Goal: Information Seeking & Learning: Compare options

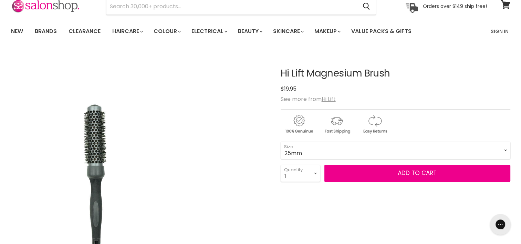
scroll to position [69, 0]
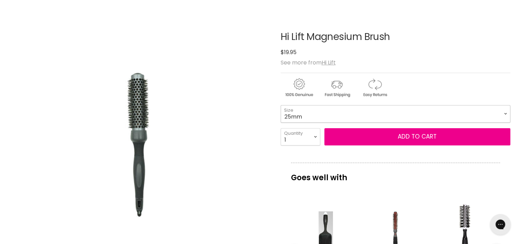
click at [505, 113] on select "25mm 33mm 43mm 53mm" at bounding box center [396, 113] width 230 height 17
click at [281, 105] on select "25mm 33mm 43mm 53mm" at bounding box center [396, 113] width 230 height 17
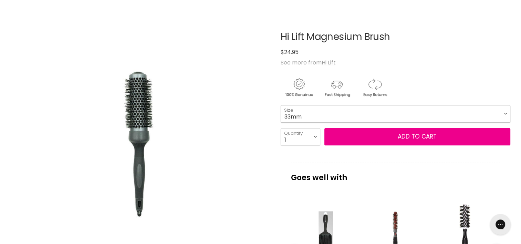
click at [505, 115] on select "25mm 33mm 43mm 53mm" at bounding box center [396, 113] width 230 height 17
click at [281, 105] on select "25mm 33mm 43mm 53mm" at bounding box center [396, 113] width 230 height 17
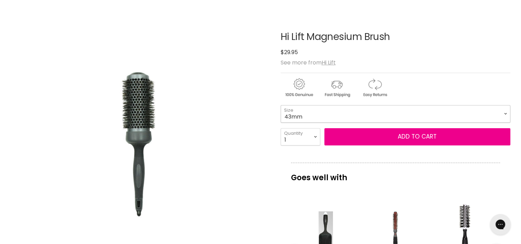
click at [504, 114] on select "25mm 33mm 43mm 53mm" at bounding box center [396, 113] width 230 height 17
click at [281, 105] on select "25mm 33mm 43mm 53mm" at bounding box center [396, 113] width 230 height 17
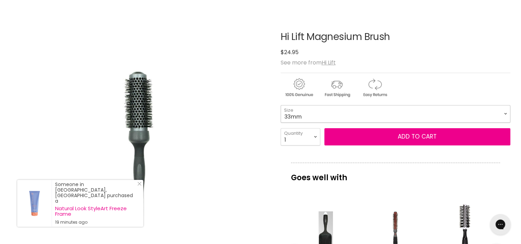
click at [505, 113] on select "25mm 33mm 43mm 53mm" at bounding box center [396, 113] width 230 height 17
click at [281, 105] on select "25mm 33mm 43mm 53mm" at bounding box center [396, 113] width 230 height 17
select select "43mm"
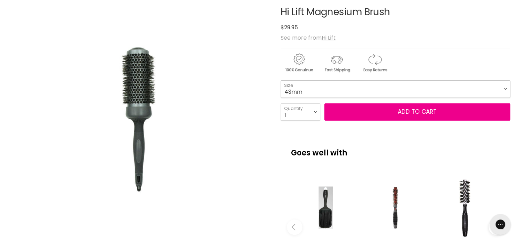
scroll to position [69, 0]
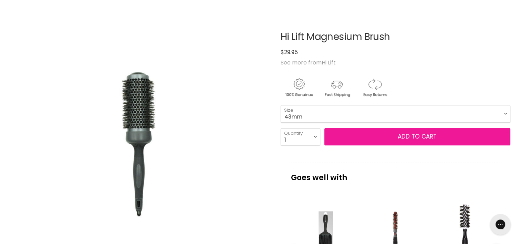
click at [409, 137] on button "Add to cart" at bounding box center [417, 136] width 186 height 17
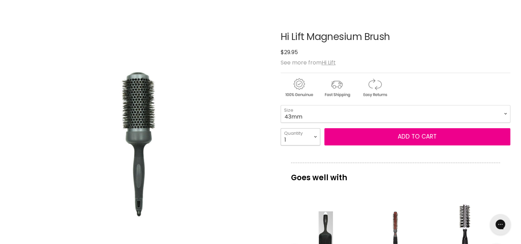
click at [315, 136] on select "1 2 3 4 5 6 7 8 9 10+" at bounding box center [301, 136] width 40 height 17
click at [281, 128] on select "1 2 3 4 5 6 7 8 9 10+" at bounding box center [301, 136] width 40 height 17
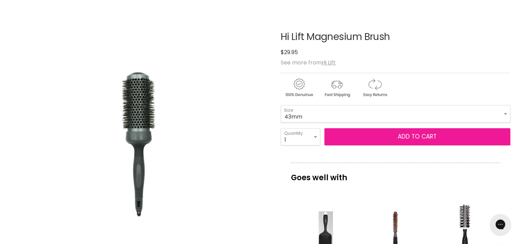
click at [405, 136] on button "Add to cart" at bounding box center [417, 136] width 186 height 17
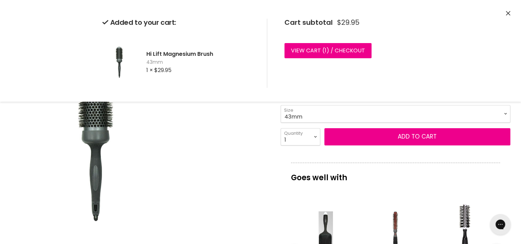
click at [215, 171] on img "Hi Lift Magnesium Brush image. Click or Scroll to Zoom." at bounding box center [139, 142] width 161 height 241
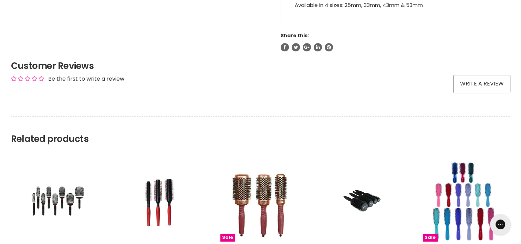
scroll to position [551, 0]
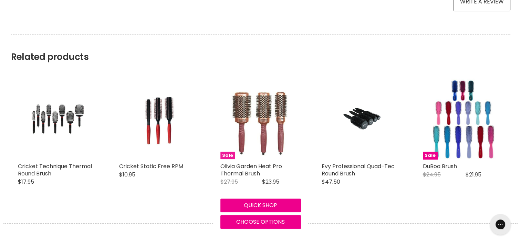
click at [266, 114] on img "Main content" at bounding box center [260, 119] width 65 height 81
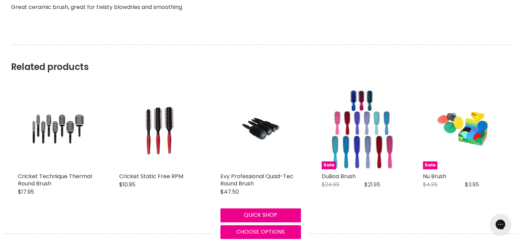
scroll to position [930, 0]
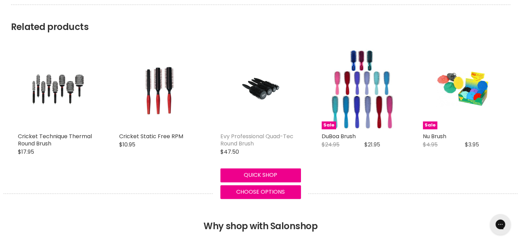
click at [244, 140] on link "Evy Professional Quad-Tec Round Brush" at bounding box center [256, 139] width 73 height 15
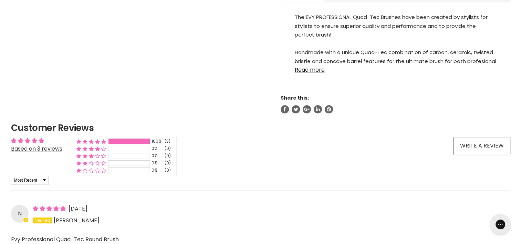
scroll to position [180, 0]
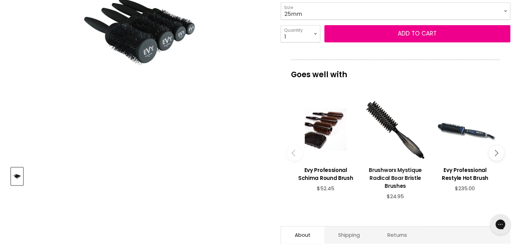
click at [402, 176] on h3 "Brushworx Mystique Radical Boar Bristle Brushes" at bounding box center [395, 178] width 63 height 24
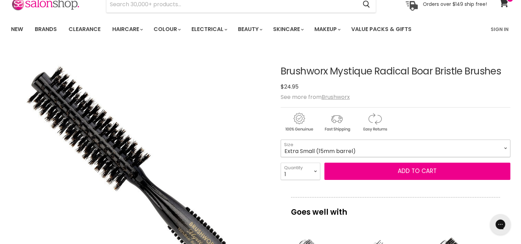
click at [505, 147] on select "Extra Small (15mm barrel) Small (18mm barrel) Medium (22mm barrel) Large (30mm …" at bounding box center [396, 147] width 230 height 17
click at [281, 139] on select "Extra Small (15mm barrel) Small (18mm barrel) Medium (22mm barrel) Large (30mm …" at bounding box center [396, 147] width 230 height 17
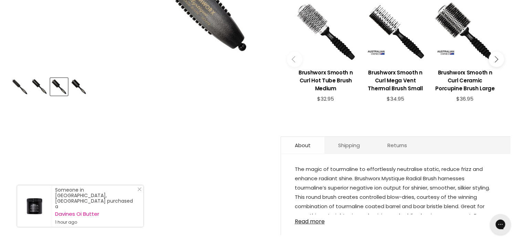
scroll to position [310, 0]
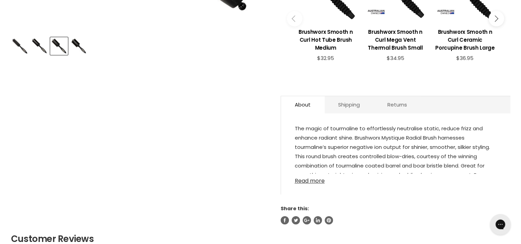
click at [311, 174] on link "Read more" at bounding box center [396, 179] width 202 height 10
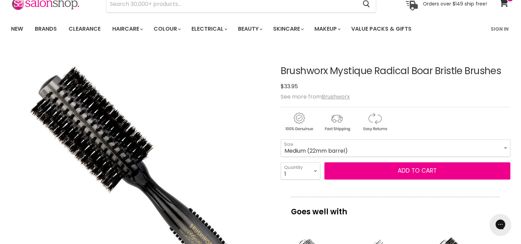
scroll to position [34, 0]
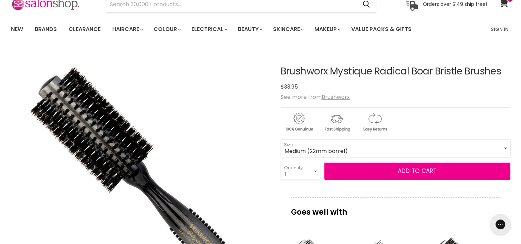
click at [505, 147] on select "Extra Small (15mm barrel) Small (18mm barrel) Medium (22mm barrel) Large (30mm …" at bounding box center [396, 147] width 230 height 17
click at [281, 139] on select "Extra Small (15mm barrel) Small (18mm barrel) Medium (22mm barrel) Large (30mm …" at bounding box center [396, 147] width 230 height 17
select select "Large (30mm barrel)"
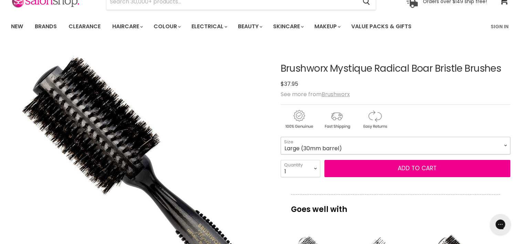
scroll to position [34, 0]
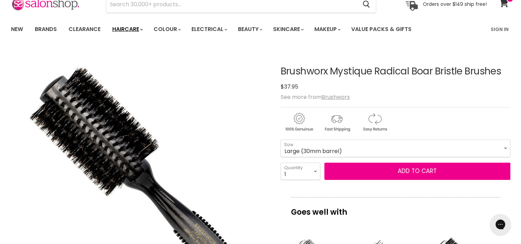
click at [133, 29] on link "Haircare" at bounding box center [127, 29] width 40 height 14
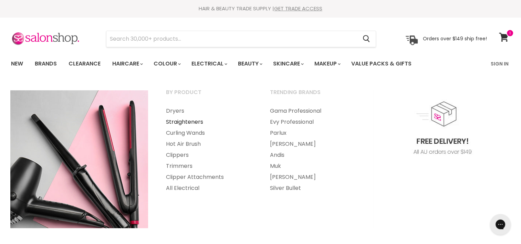
click at [191, 120] on link "Straighteners" at bounding box center [208, 121] width 103 height 11
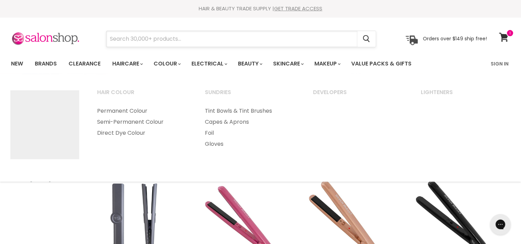
click at [195, 42] on input "Search" at bounding box center [231, 39] width 251 height 16
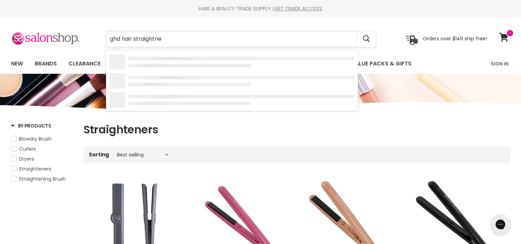
type input "ghd hair straightner"
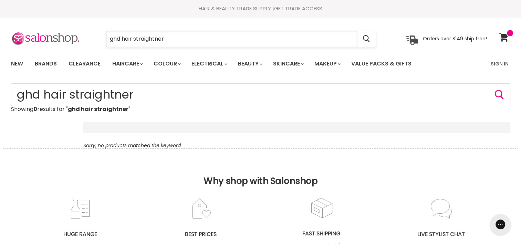
type input "ghd hair straightener"
drag, startPoint x: 172, startPoint y: 40, endPoint x: 103, endPoint y: 43, distance: 68.6
click at [110, 43] on input "ghd hair straightener" at bounding box center [231, 39] width 251 height 16
click at [43, 62] on link "Brands" at bounding box center [46, 63] width 32 height 14
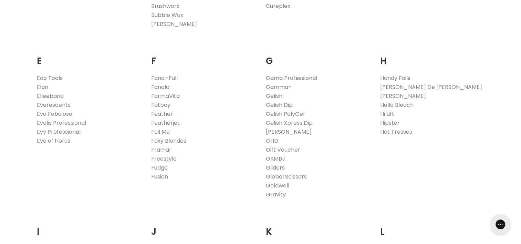
scroll to position [413, 0]
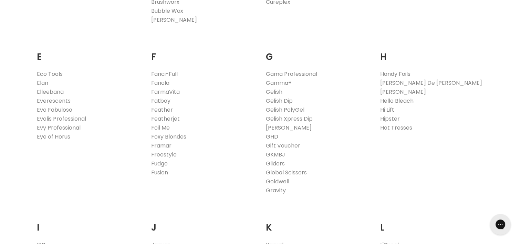
click at [269, 135] on link "GHD" at bounding box center [272, 137] width 12 height 8
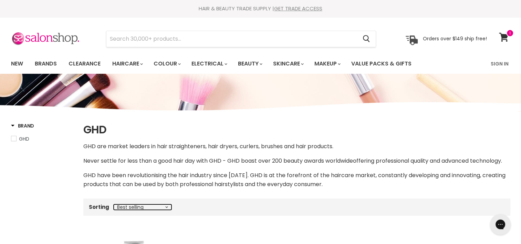
click at [167, 210] on select "Best selling Featured Price, low to high Price, high to low Alphabetically, A-Z…" at bounding box center [143, 207] width 58 height 6
click at [52, 183] on div "Brand GHD Home GHD GHD GHD are market leaders in hair straighteners, hair dryer…" at bounding box center [260, 244] width 517 height 245
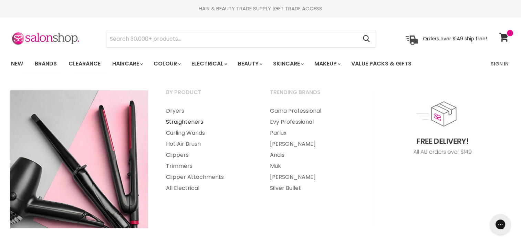
click at [191, 121] on link "Straighteners" at bounding box center [208, 121] width 103 height 11
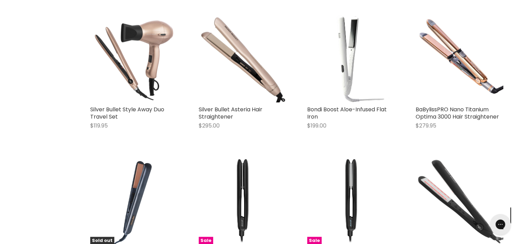
scroll to position [413, 0]
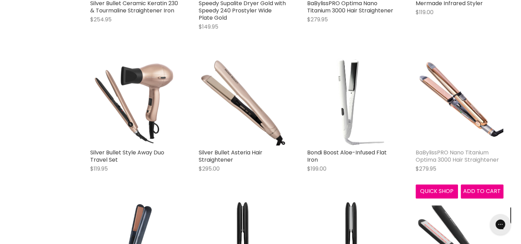
click at [461, 157] on link "BaBylissPRO Nano Titanium Optima 3000 Hair Straightener" at bounding box center [457, 155] width 83 height 15
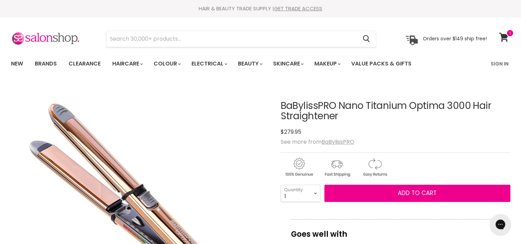
drag, startPoint x: 283, startPoint y: 104, endPoint x: 340, endPoint y: 113, distance: 58.3
click at [340, 113] on h1 "BaBylissPRO Nano Titanium Optima 3000 Hair Straightener" at bounding box center [396, 111] width 230 height 21
drag, startPoint x: 340, startPoint y: 113, endPoint x: 310, endPoint y: 112, distance: 30.7
copy h1 "BaBylissPRO Nano Titanium Optima 3000 Hair Straightener"
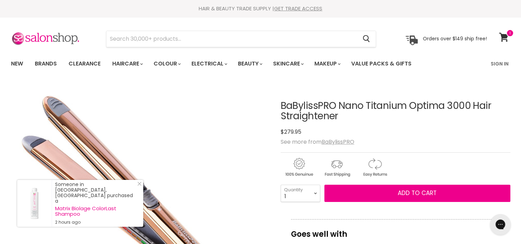
click at [244, 136] on img "BaBylissPRO Nano Titanium Optima 3000 Hair Straightener image. Click or Scroll …" at bounding box center [139, 211] width 257 height 257
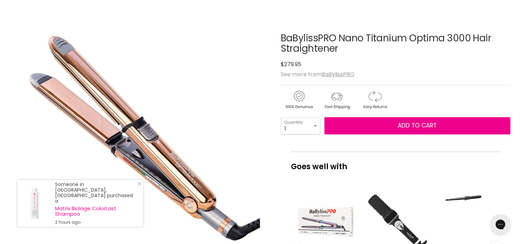
scroll to position [69, 0]
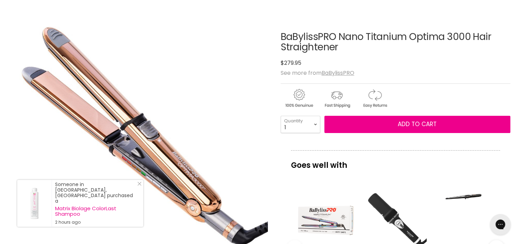
click at [256, 44] on img "BaBylissPRO Nano Titanium Optima 3000 Hair Straightener image. Click or Scroll …" at bounding box center [139, 142] width 257 height 257
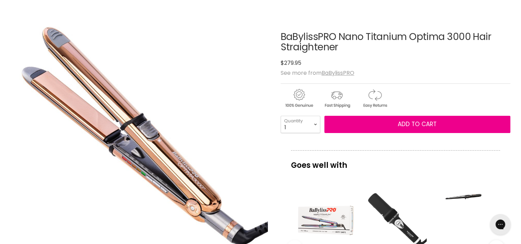
click at [235, 111] on img "BaBylissPRO Nano Titanium Optima 3000 Hair Straightener image. Click or Scroll …" at bounding box center [139, 142] width 257 height 257
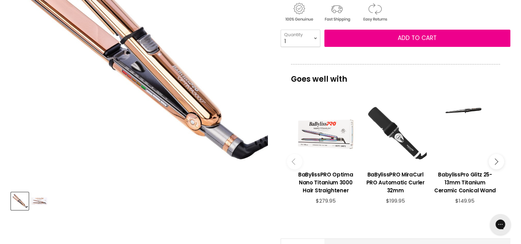
scroll to position [207, 0]
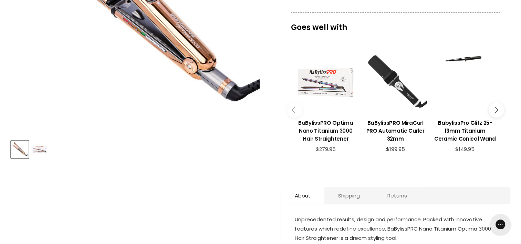
click at [327, 133] on h3 "BaBylissPRO Optima Nano Titanium 3000 Hair Straightener" at bounding box center [325, 131] width 63 height 24
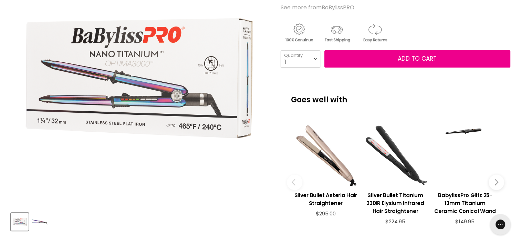
scroll to position [138, 0]
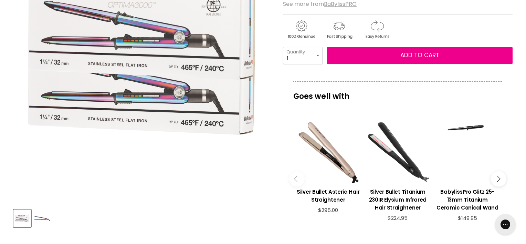
click at [176, 175] on div "Click or scroll to zoom Tap or pinch to zoom" at bounding box center [141, 74] width 257 height 257
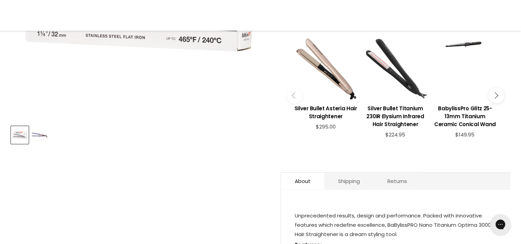
scroll to position [0, 0]
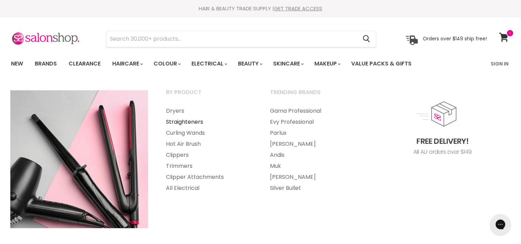
click at [172, 121] on link "Straighteners" at bounding box center [208, 121] width 103 height 11
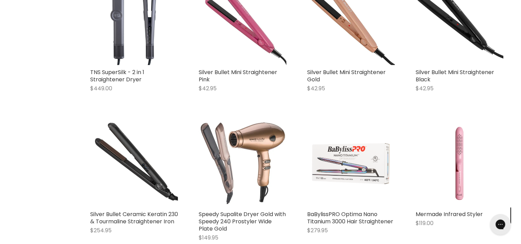
scroll to position [241, 0]
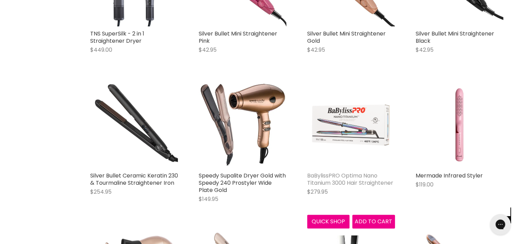
click at [336, 176] on link "BaBylissPRO Optima Nano Titanium 3000 Hair Straightener" at bounding box center [350, 179] width 86 height 15
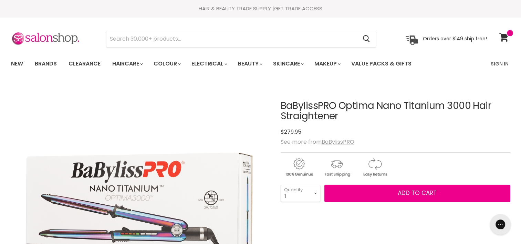
drag, startPoint x: 282, startPoint y: 104, endPoint x: 338, endPoint y: 115, distance: 56.9
click at [338, 115] on h1 "BaBylissPRO Optima Nano Titanium 3000 Hair Straightener" at bounding box center [396, 111] width 230 height 21
drag, startPoint x: 338, startPoint y: 115, endPoint x: 326, endPoint y: 116, distance: 11.8
copy h1 "BaBylissPRO Optima Nano Titanium 3000 Hair Straightener"
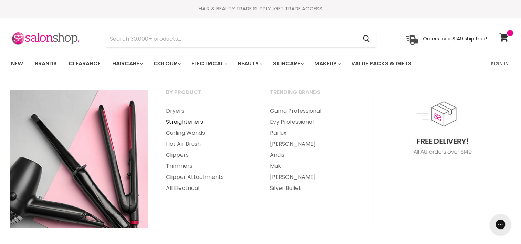
click at [180, 121] on link "Straighteners" at bounding box center [208, 121] width 103 height 11
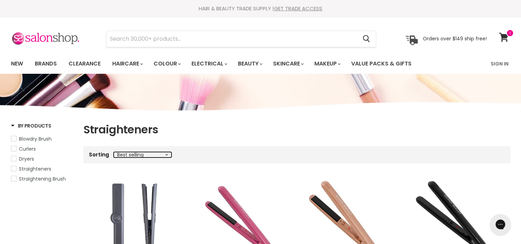
click at [164, 153] on select "Best selling Featured Price, low to high Price, high to low Alphabetically, A-Z…" at bounding box center [143, 155] width 58 height 6
click at [165, 153] on select "Best selling Featured Price, low to high Price, high to low Alphabetically, A-Z…" at bounding box center [143, 155] width 58 height 6
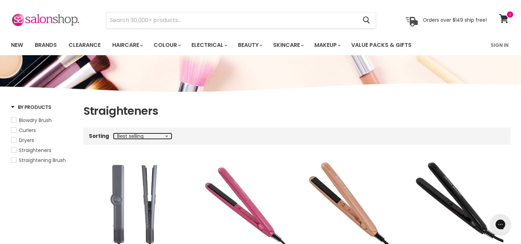
scroll to position [34, 0]
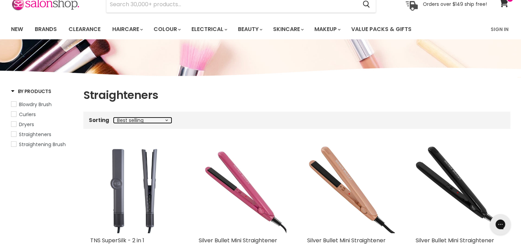
click at [166, 118] on select "Best selling Featured Price, low to high Price, high to low Alphabetically, A-Z…" at bounding box center [143, 120] width 58 height 6
select select "title-ascending"
click at [114, 117] on select "Best selling Featured Price, low to high Price, high to low Alphabetically, A-Z…" at bounding box center [143, 120] width 58 height 6
select select "title-ascending"
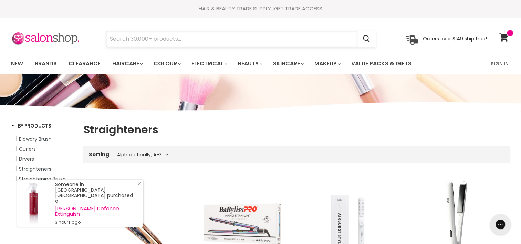
click at [329, 41] on input "Search" at bounding box center [231, 39] width 251 height 16
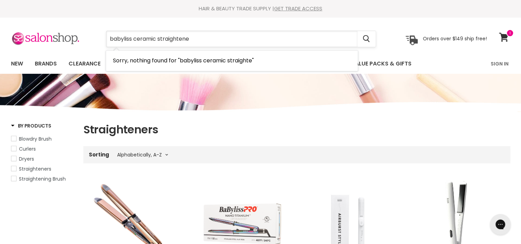
type input "babyliss ceramic straightener"
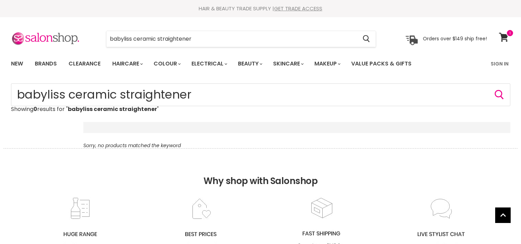
scroll to position [132, 0]
